Goal: Information Seeking & Learning: Learn about a topic

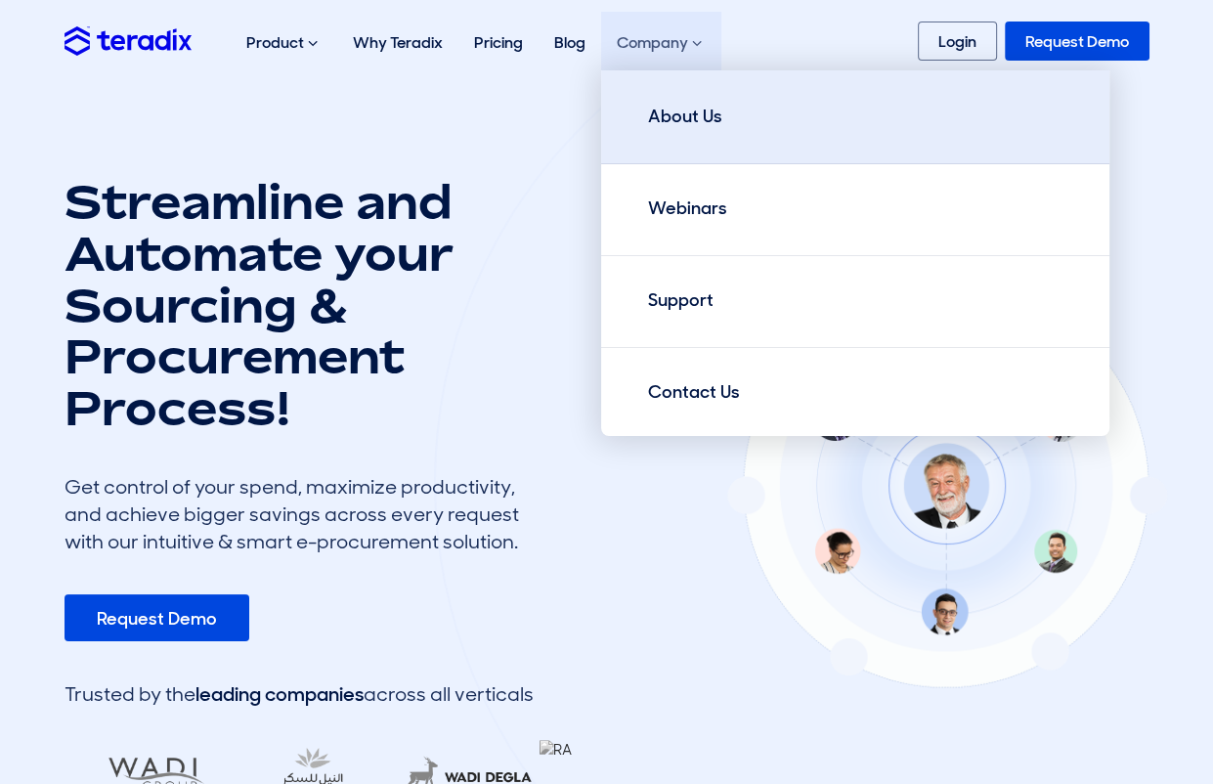
click at [682, 110] on div "About Us" at bounding box center [685, 117] width 74 height 26
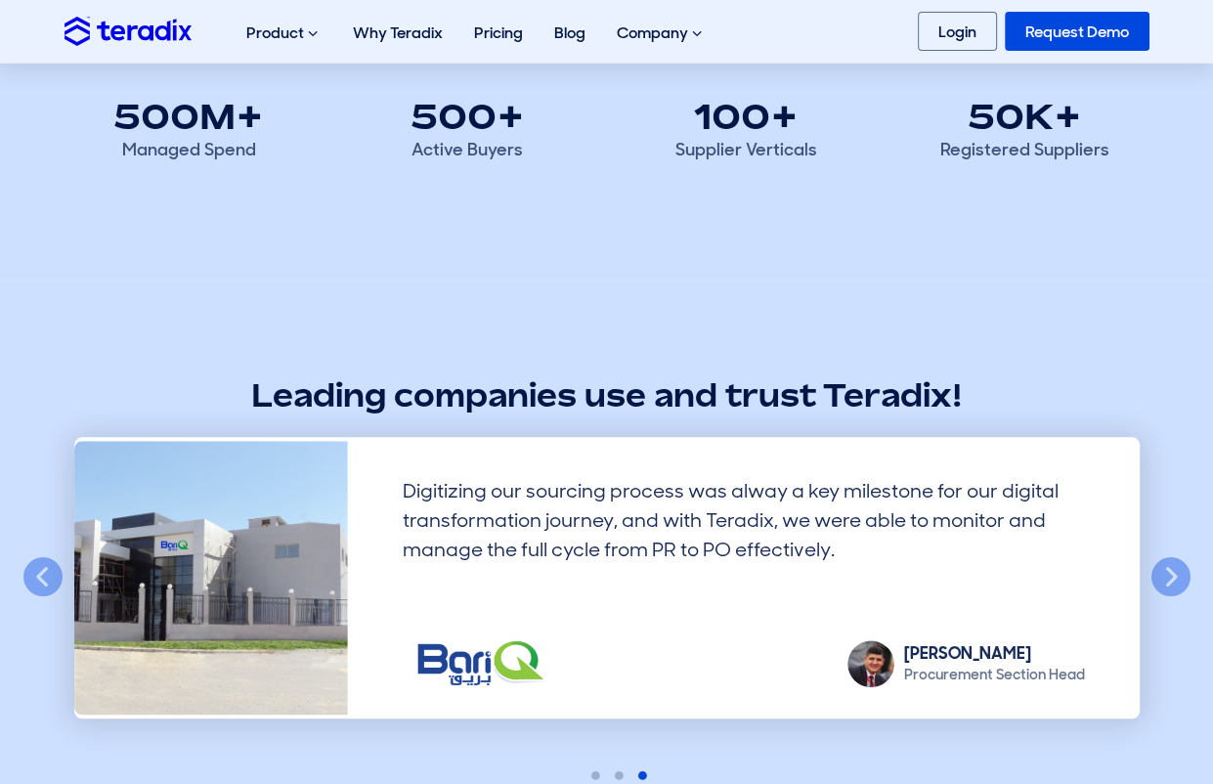
scroll to position [768, 0]
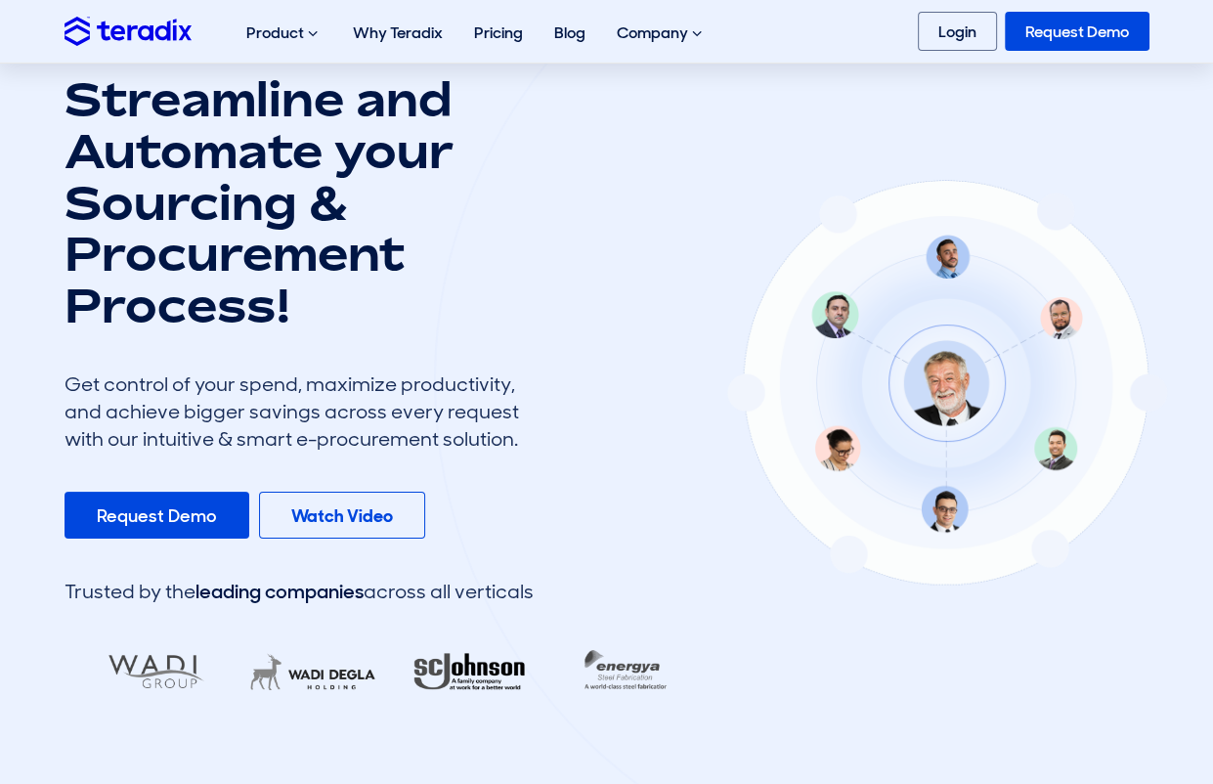
scroll to position [206, 0]
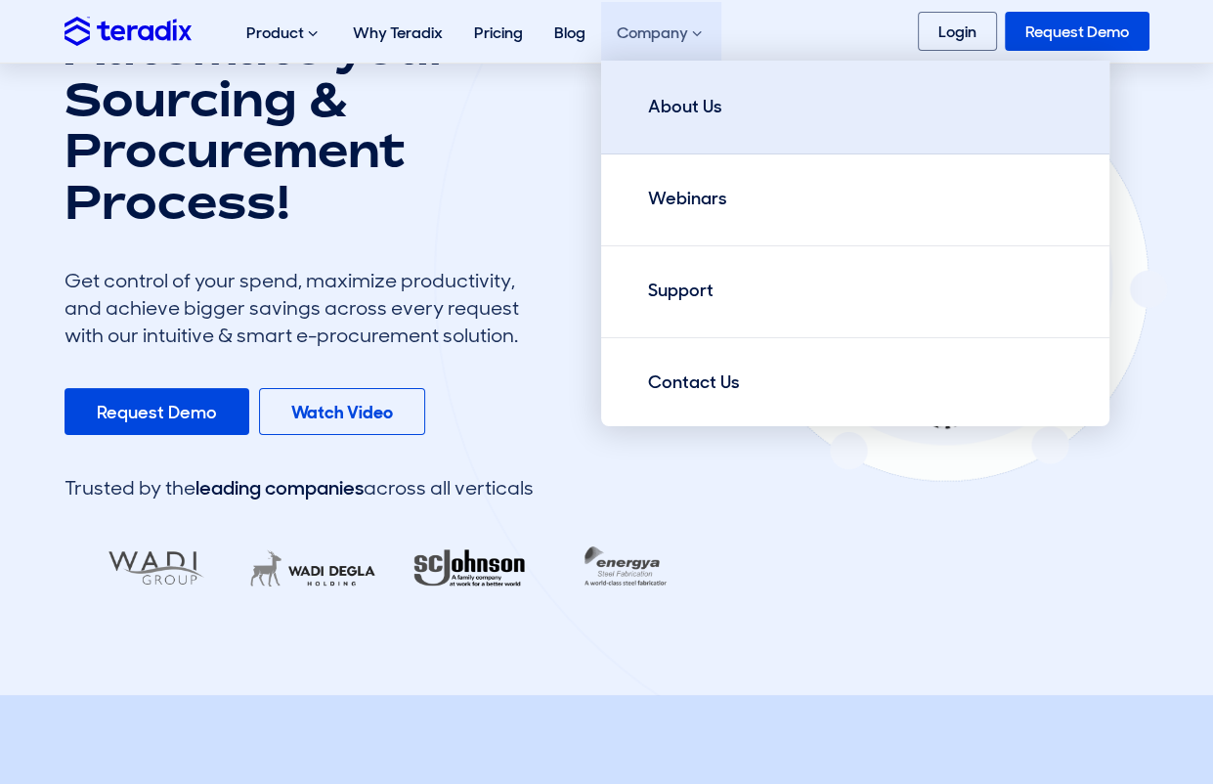
click at [661, 100] on div "About Us" at bounding box center [685, 107] width 74 height 26
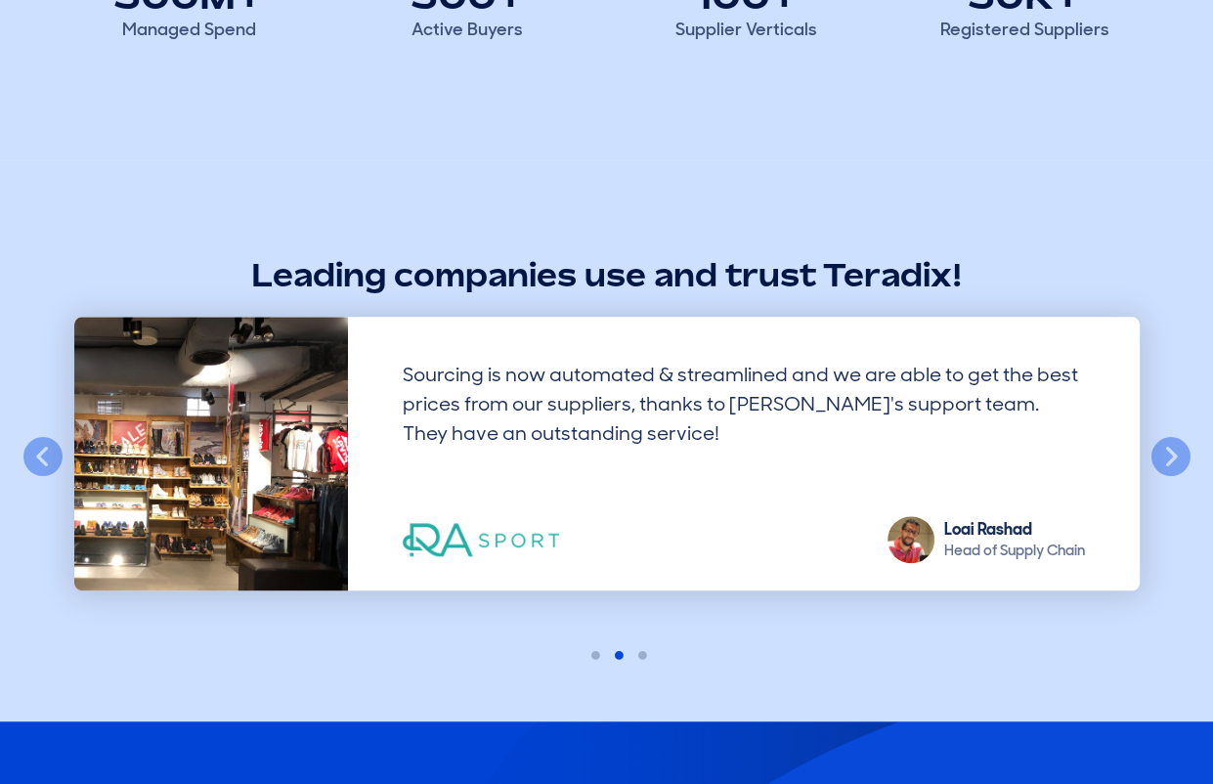
scroll to position [1548, 0]
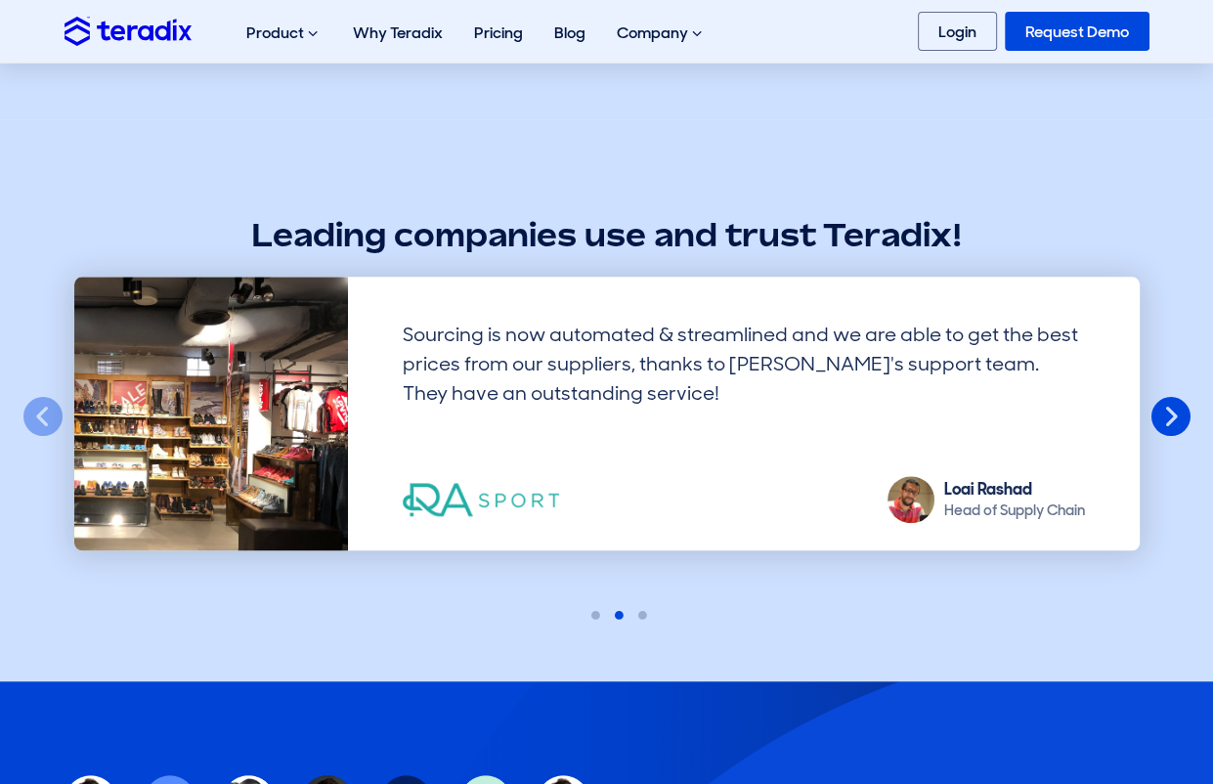
click at [1176, 419] on button "Next" at bounding box center [1170, 417] width 43 height 43
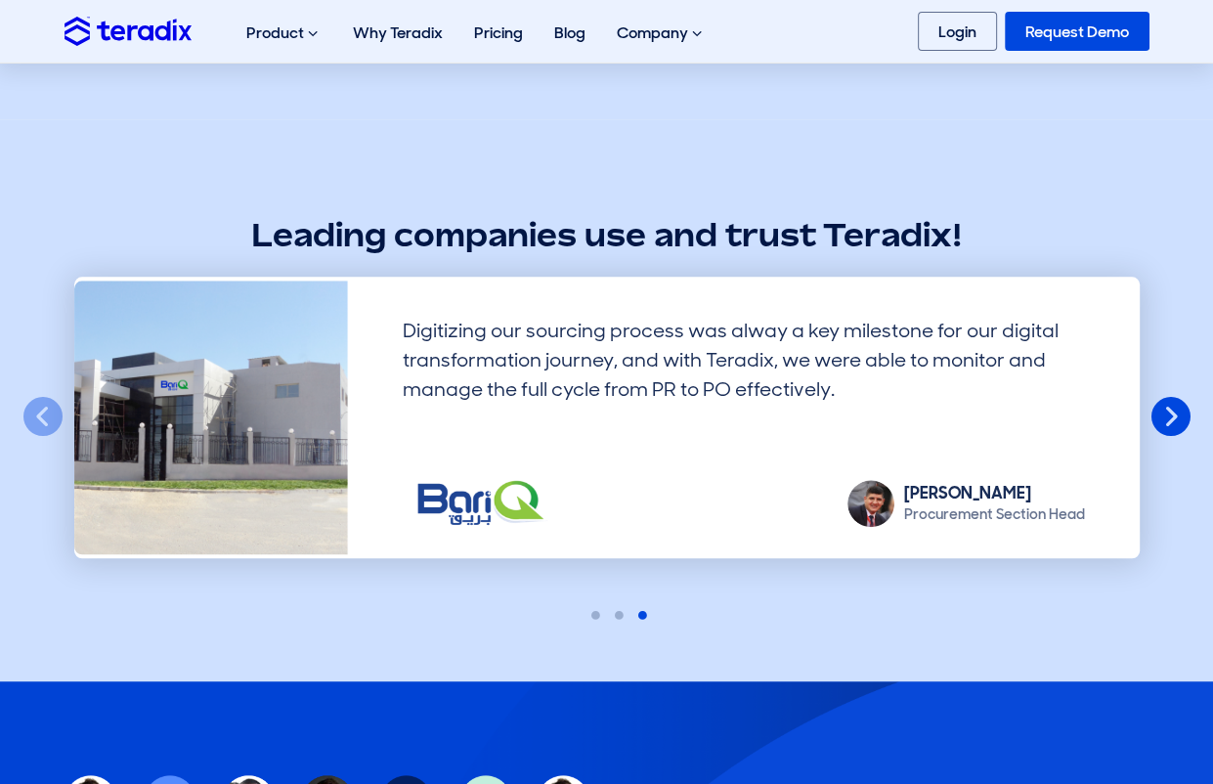
click at [1172, 412] on button "Next" at bounding box center [1170, 417] width 43 height 43
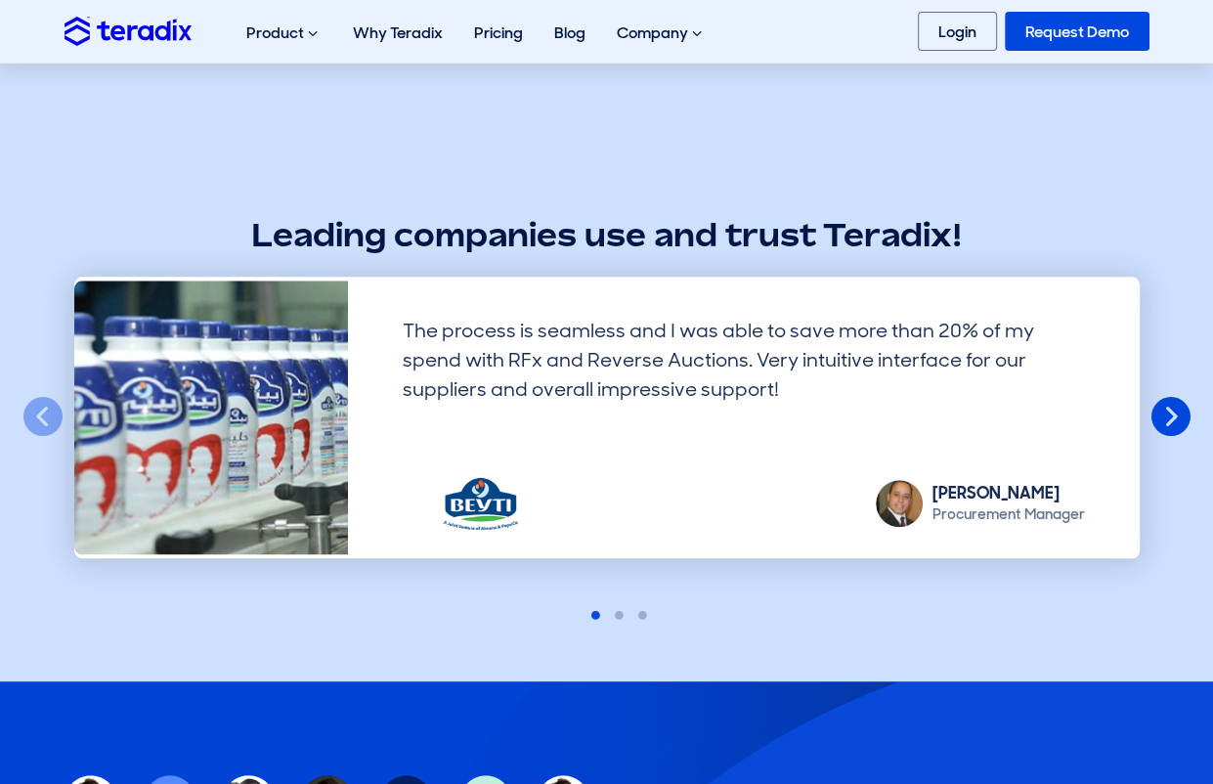
click at [1166, 415] on button "Next" at bounding box center [1170, 417] width 43 height 43
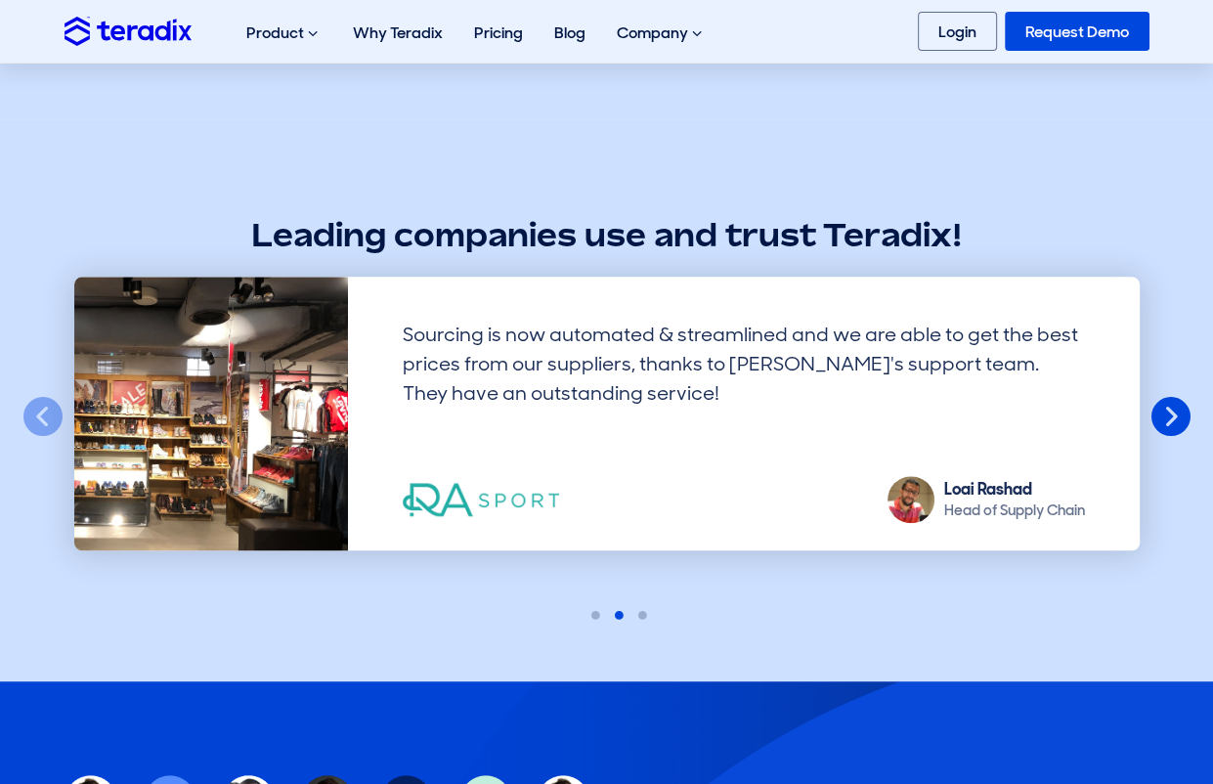
click at [1169, 416] on button "Next" at bounding box center [1170, 417] width 43 height 43
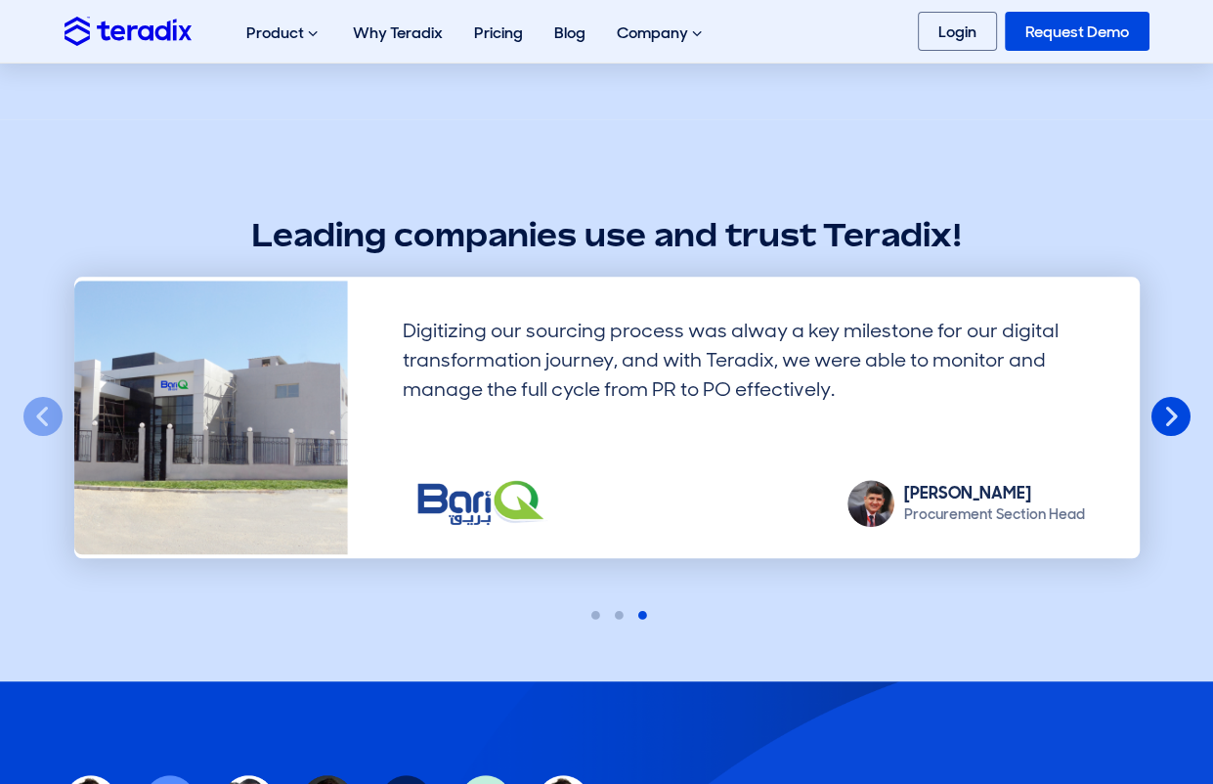
click at [1169, 416] on button "Next" at bounding box center [1170, 417] width 43 height 43
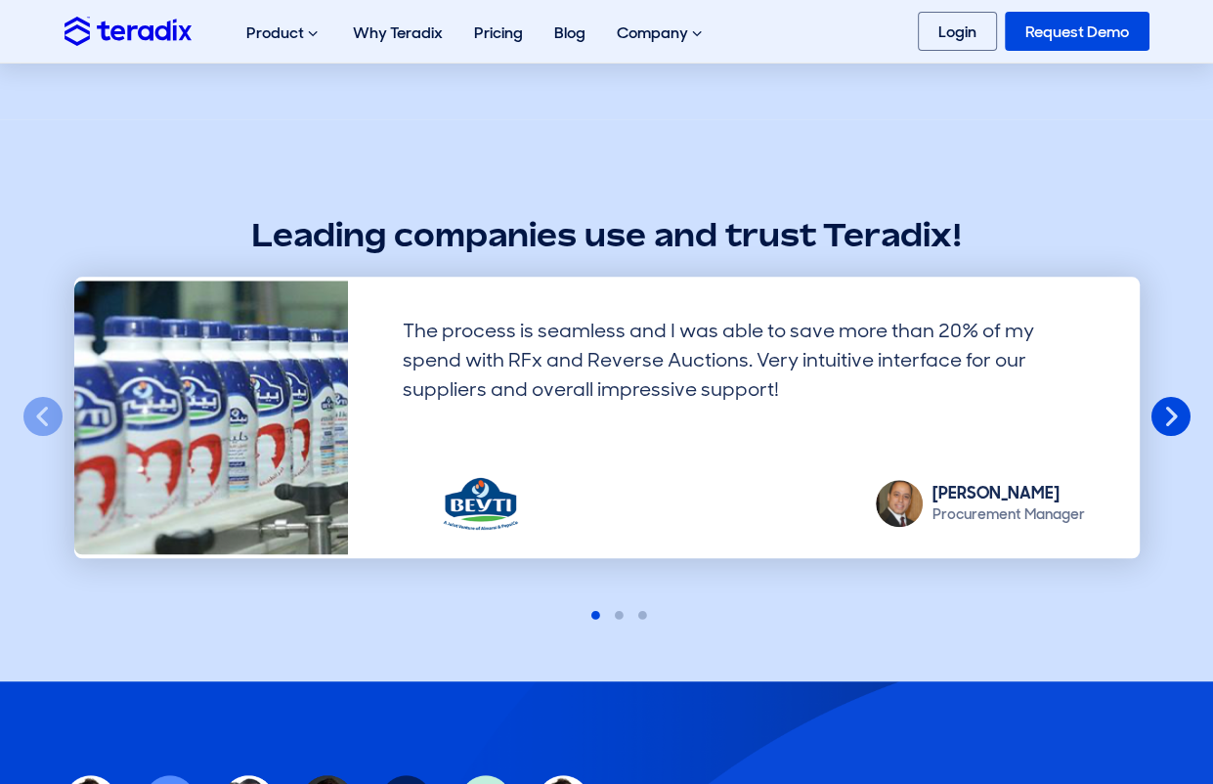
click at [1169, 416] on button "Next" at bounding box center [1170, 417] width 43 height 43
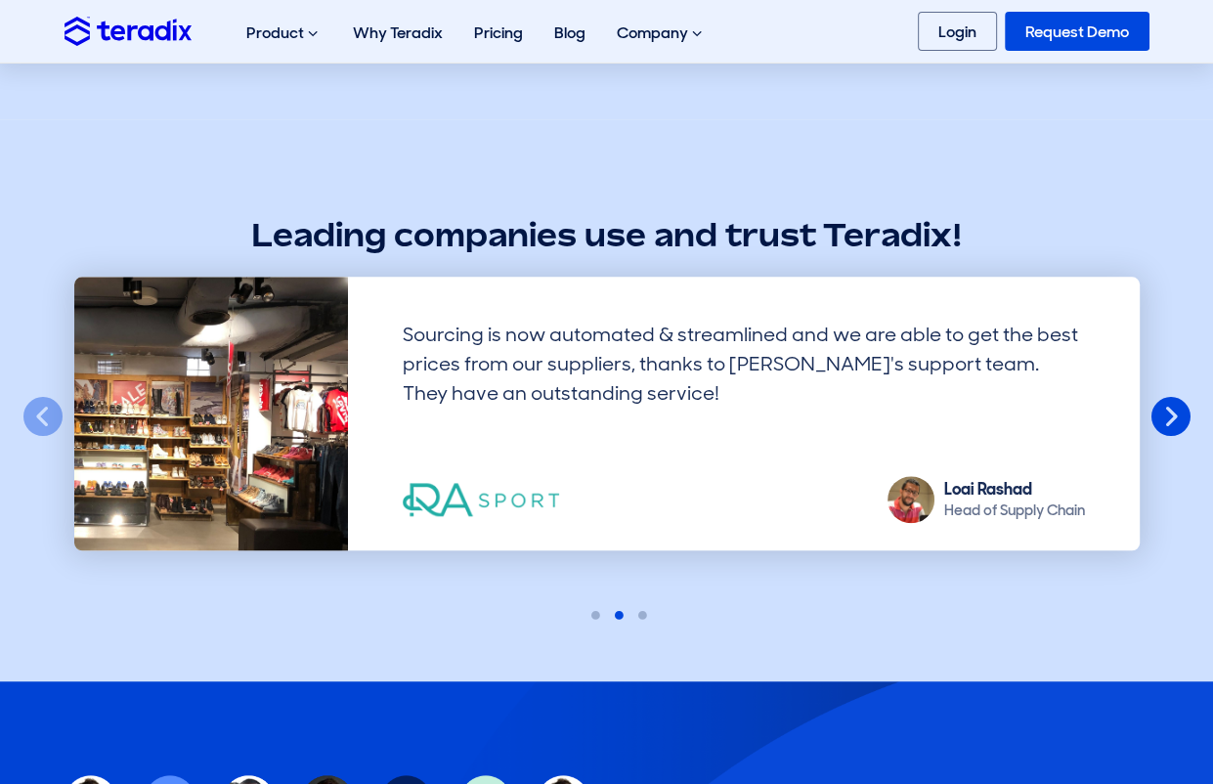
click at [1169, 416] on button "Next" at bounding box center [1170, 417] width 43 height 43
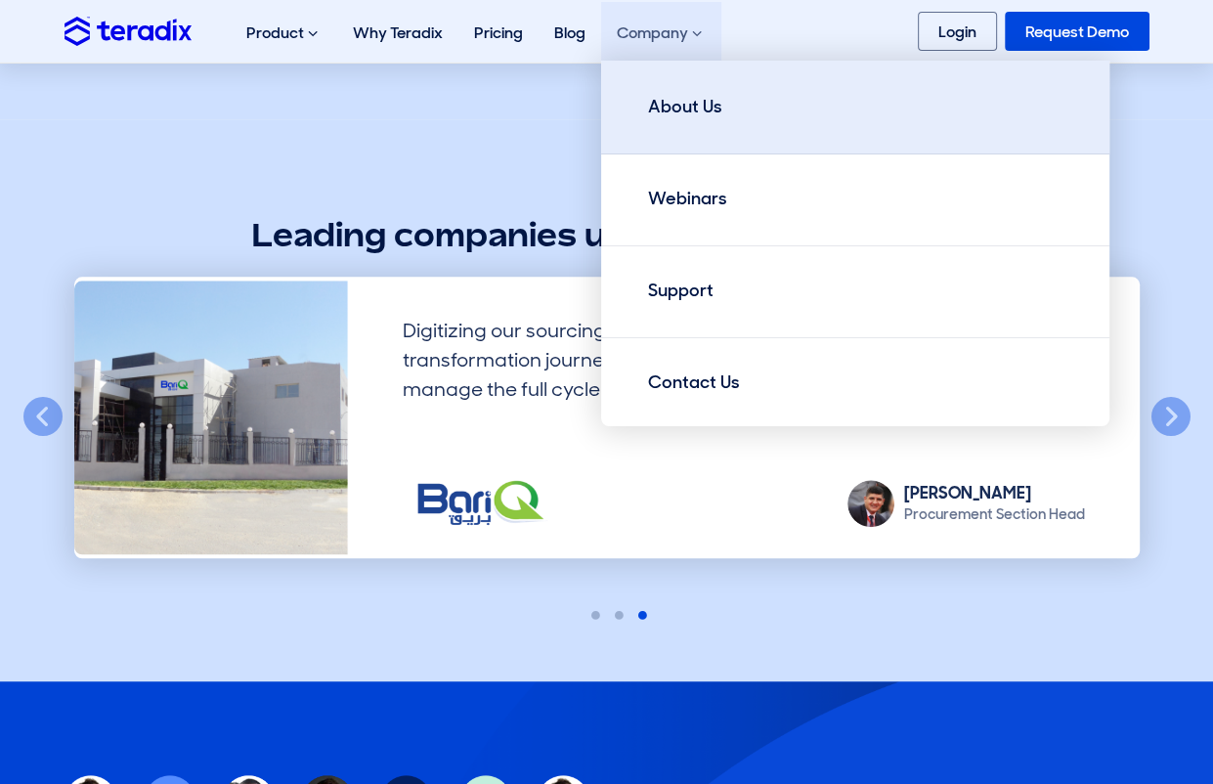
click at [669, 112] on div "About Us" at bounding box center [685, 107] width 74 height 26
